Goal: Navigation & Orientation: Go to known website

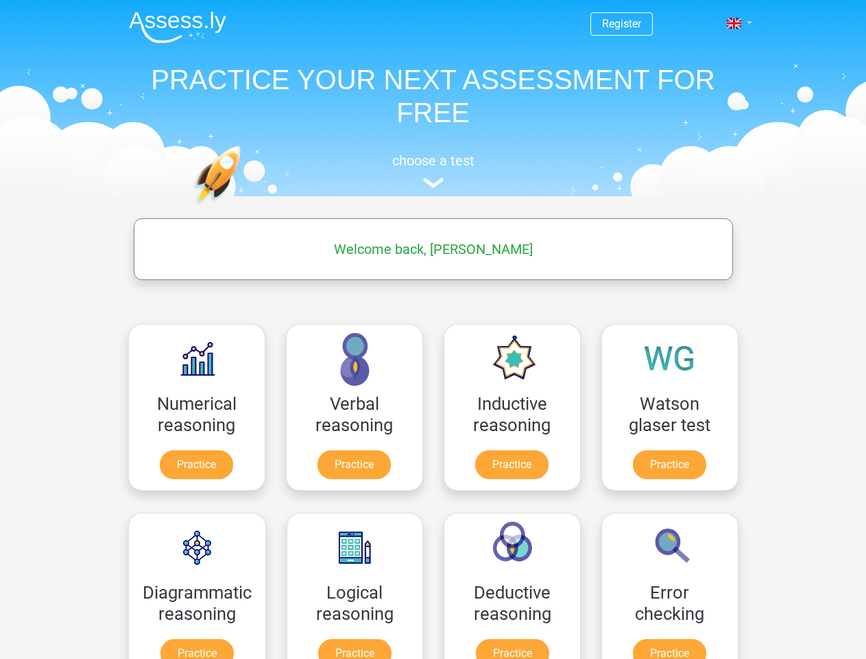
click at [735, 23] on span at bounding box center [734, 23] width 14 height 11
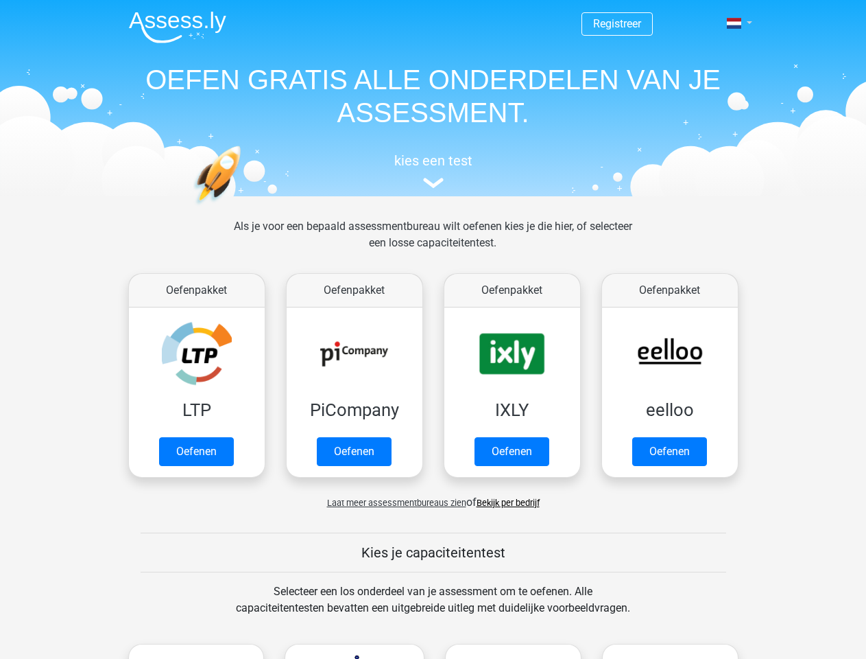
click at [735, 23] on span at bounding box center [734, 23] width 14 height 11
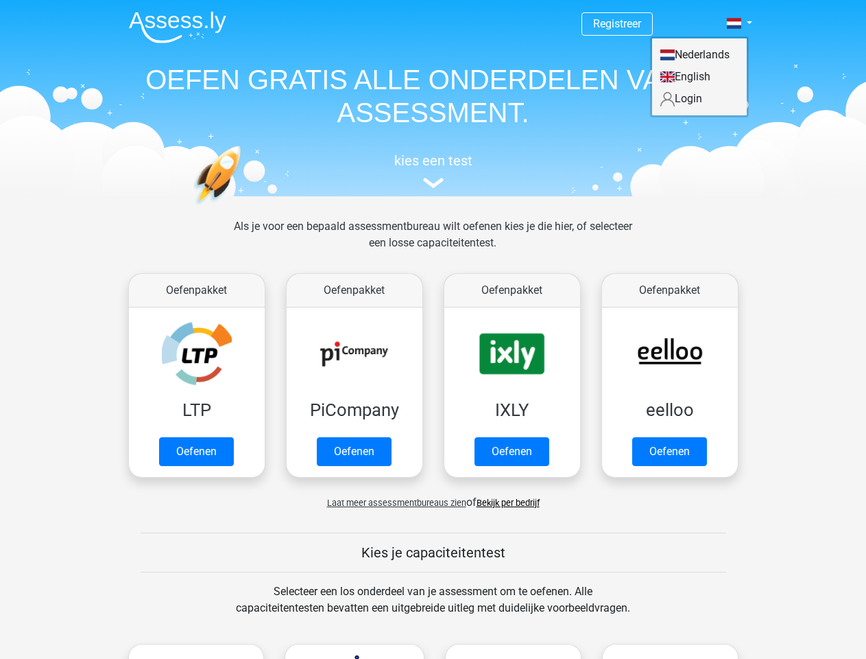
click at [393, 502] on span "Laat meer assessmentbureaus zien" at bounding box center [396, 502] width 139 height 10
